Goal: Communication & Community: Participate in discussion

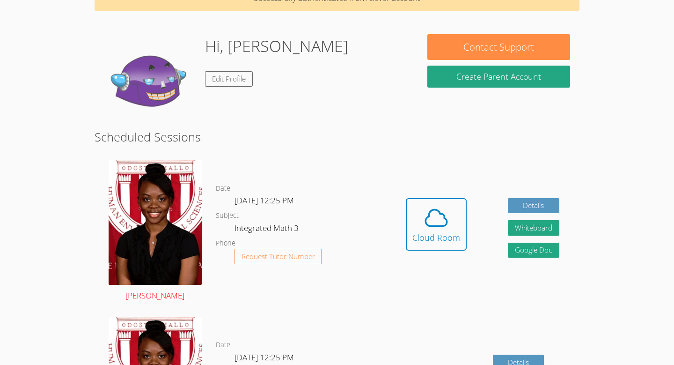
scroll to position [57, 0]
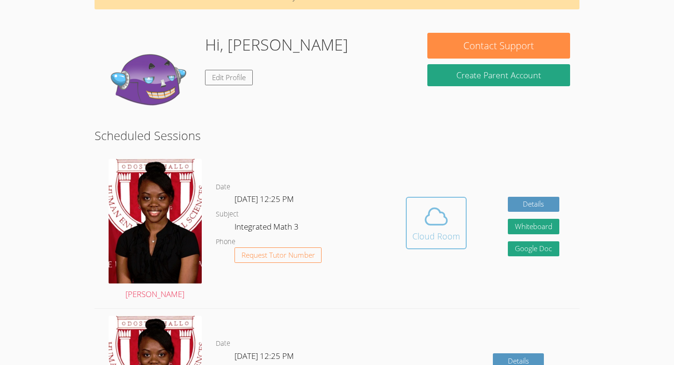
click at [424, 240] on div "Cloud Room" at bounding box center [436, 235] width 48 height 13
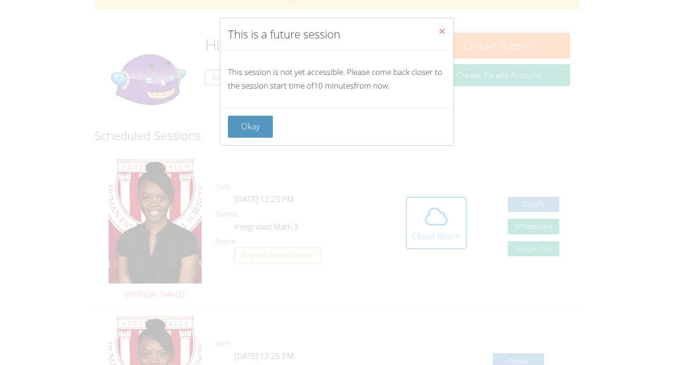
drag, startPoint x: 437, startPoint y: 30, endPoint x: 486, endPoint y: 102, distance: 87.0
click at [486, 102] on div "This is a future session This session is not yet accessible. Please come back c…" at bounding box center [337, 182] width 674 height 365
click at [438, 30] on icon "Close" at bounding box center [442, 31] width 8 height 8
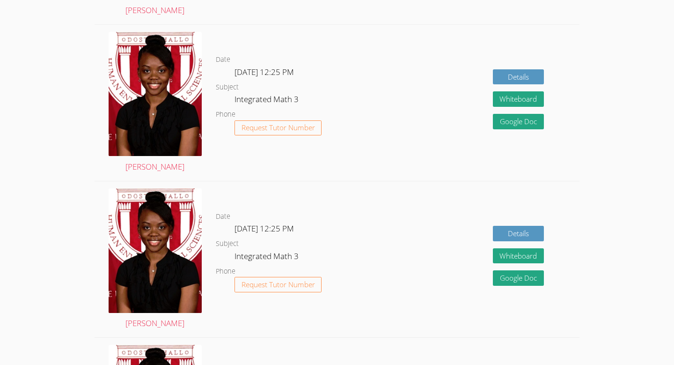
scroll to position [0, 0]
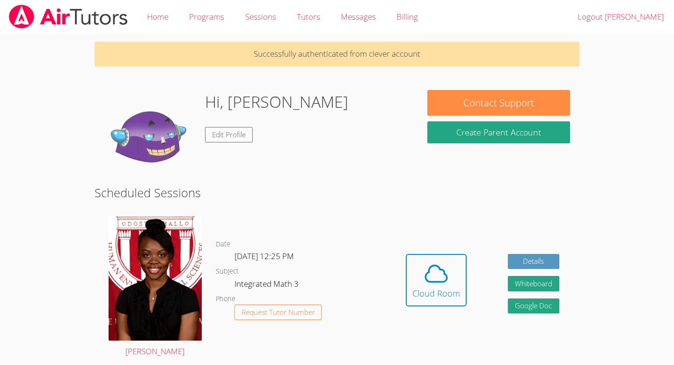
click at [268, 221] on div "Date Thu Sep 18, 12:25 PM Subject Integrated Math 3 Phone Request Tutor Number" at bounding box center [301, 287] width 170 height 156
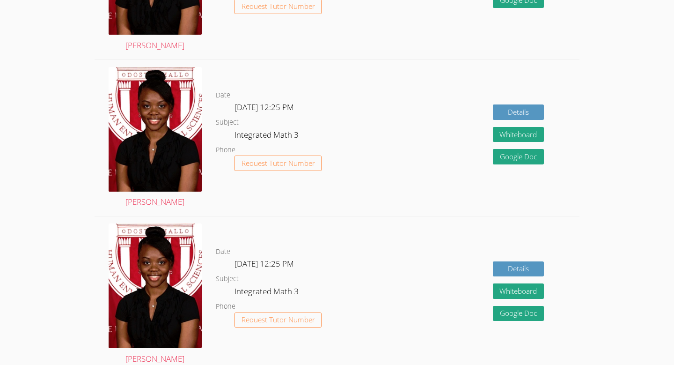
scroll to position [68, 0]
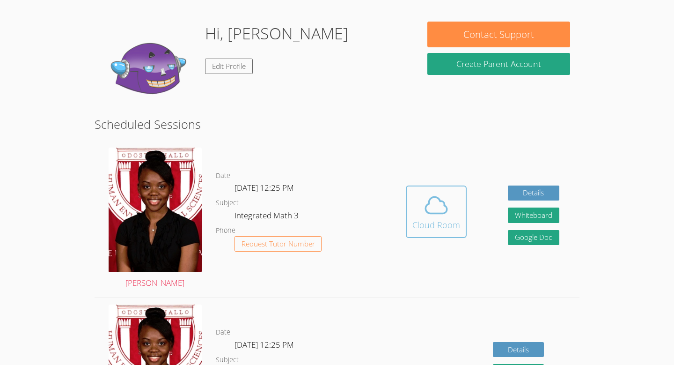
click at [441, 193] on icon at bounding box center [436, 205] width 26 height 26
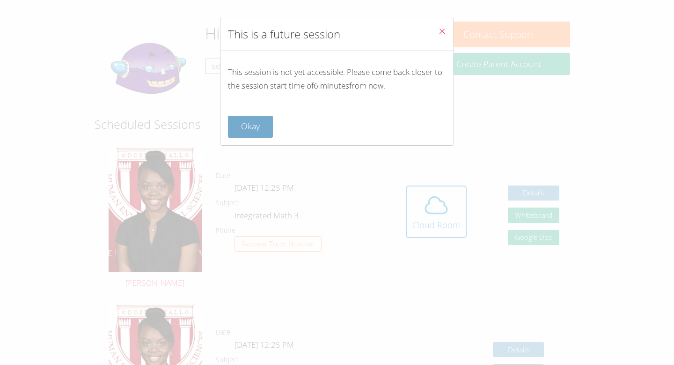
click at [266, 127] on button "Okay" at bounding box center [250, 127] width 45 height 22
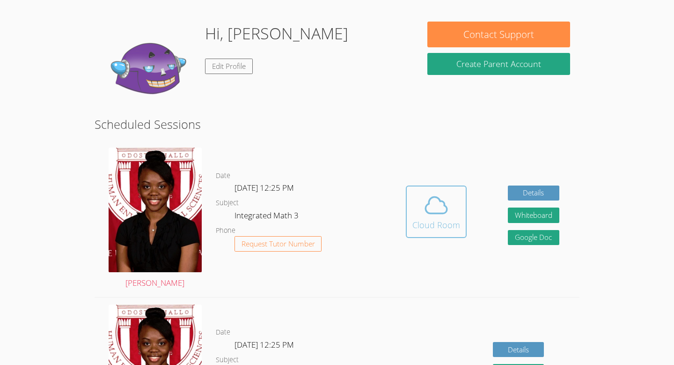
click at [426, 208] on icon at bounding box center [436, 205] width 26 height 26
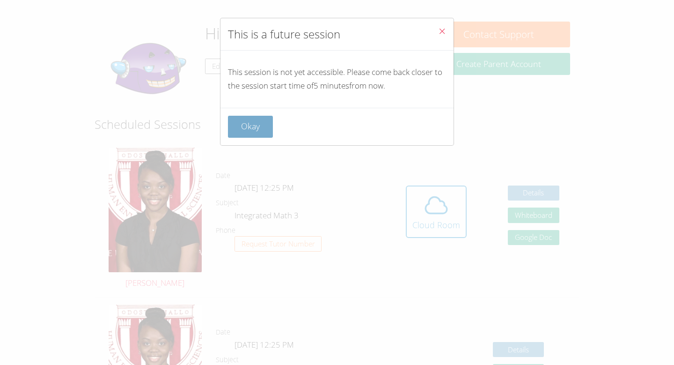
click at [246, 117] on button "Okay" at bounding box center [250, 127] width 45 height 22
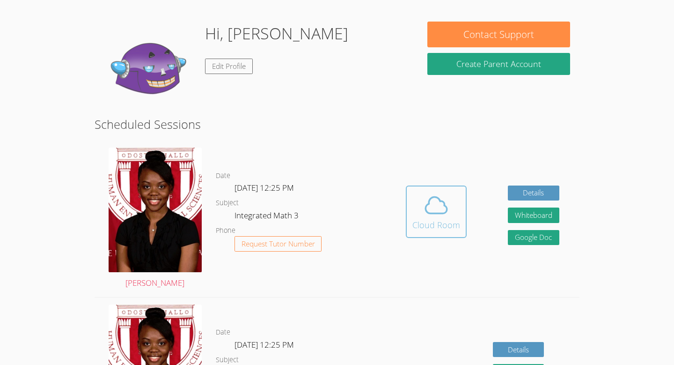
click at [416, 221] on div "Cloud Room" at bounding box center [436, 224] width 48 height 13
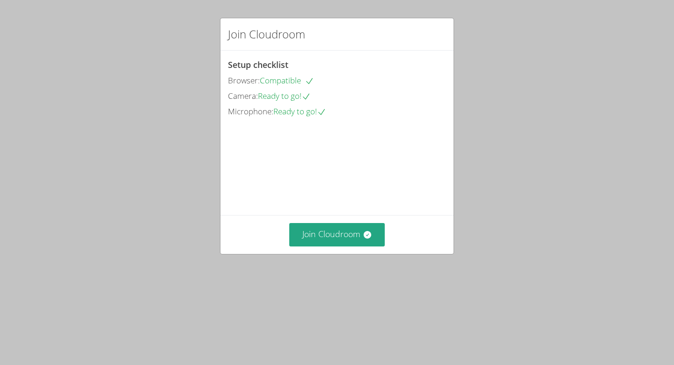
click at [358, 196] on video at bounding box center [298, 161] width 140 height 70
click at [350, 246] on button "Join Cloudroom" at bounding box center [337, 234] width 96 height 23
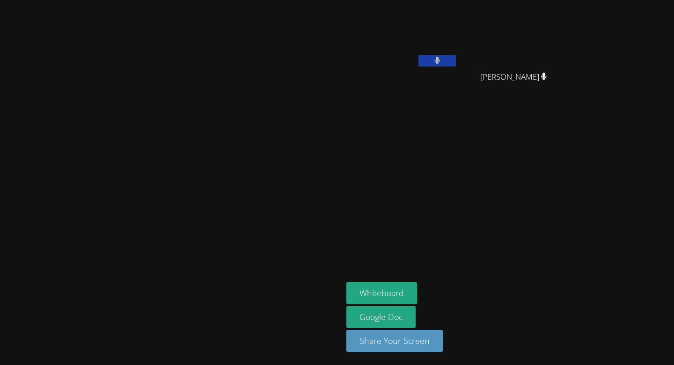
click at [440, 59] on icon at bounding box center [437, 61] width 6 height 8
click at [456, 59] on button at bounding box center [436, 61] width 37 height 12
click at [440, 58] on icon at bounding box center [437, 61] width 6 height 8
click at [442, 58] on icon at bounding box center [437, 61] width 10 height 8
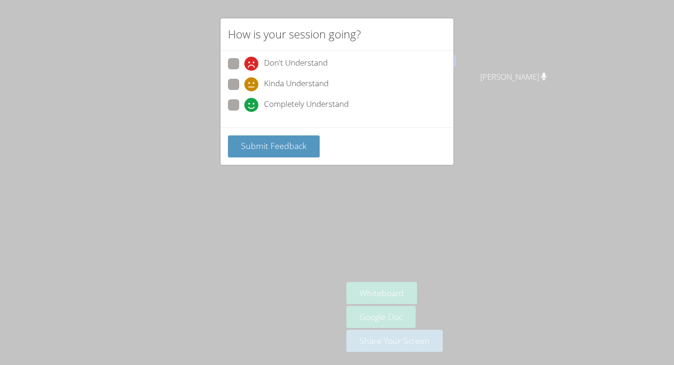
click at [238, 52] on div "Don't Understand Kinda Understand Completely Understand" at bounding box center [336, 89] width 233 height 77
click at [244, 71] on span at bounding box center [244, 71] width 0 height 0
click at [244, 62] on input "Don't Understand" at bounding box center [248, 62] width 8 height 8
radio input "true"
click at [269, 147] on span "Submit Feedback" at bounding box center [274, 145] width 66 height 11
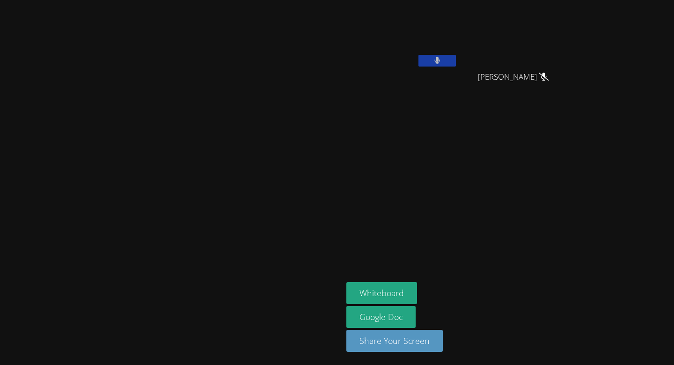
click at [456, 56] on button at bounding box center [436, 61] width 37 height 12
